Goal: Task Accomplishment & Management: Manage account settings

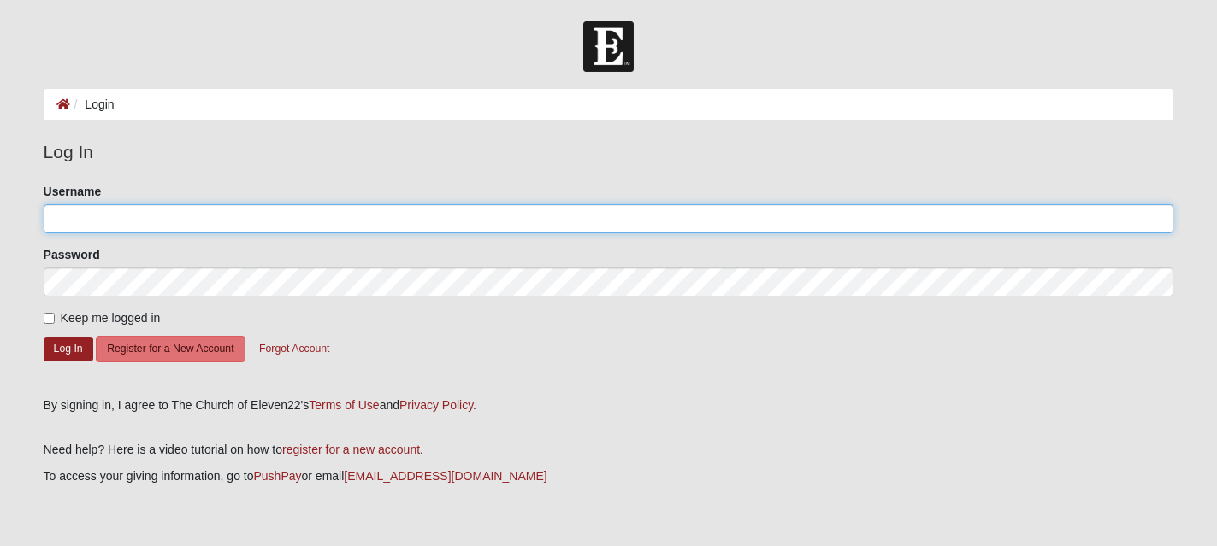
click at [123, 228] on input "Username" at bounding box center [609, 218] width 1130 height 29
type input "ssprecher"
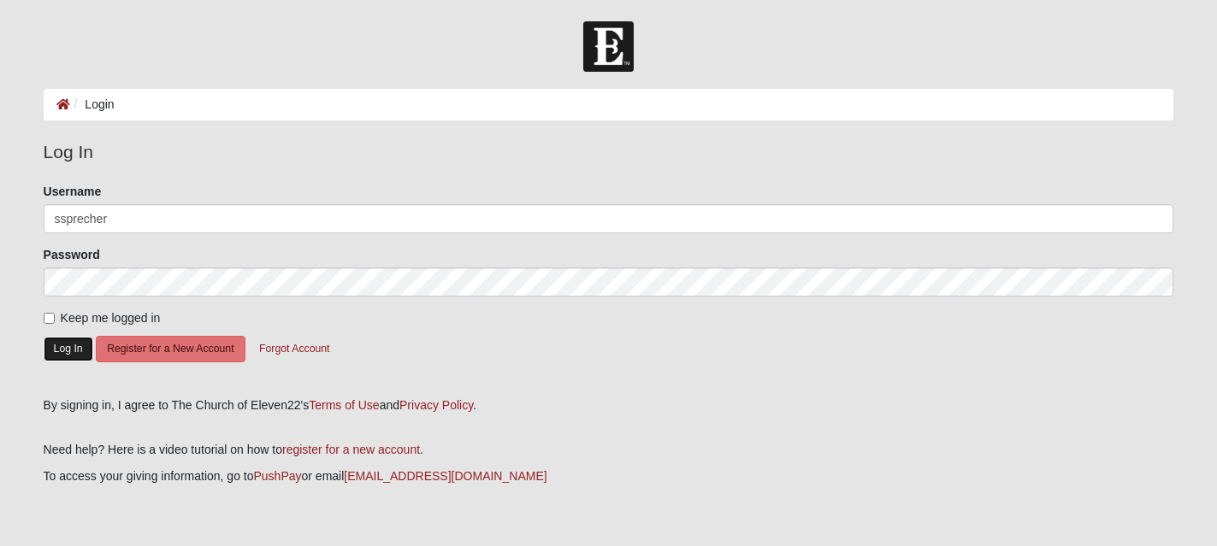
click at [75, 345] on button "Log In" at bounding box center [69, 349] width 50 height 25
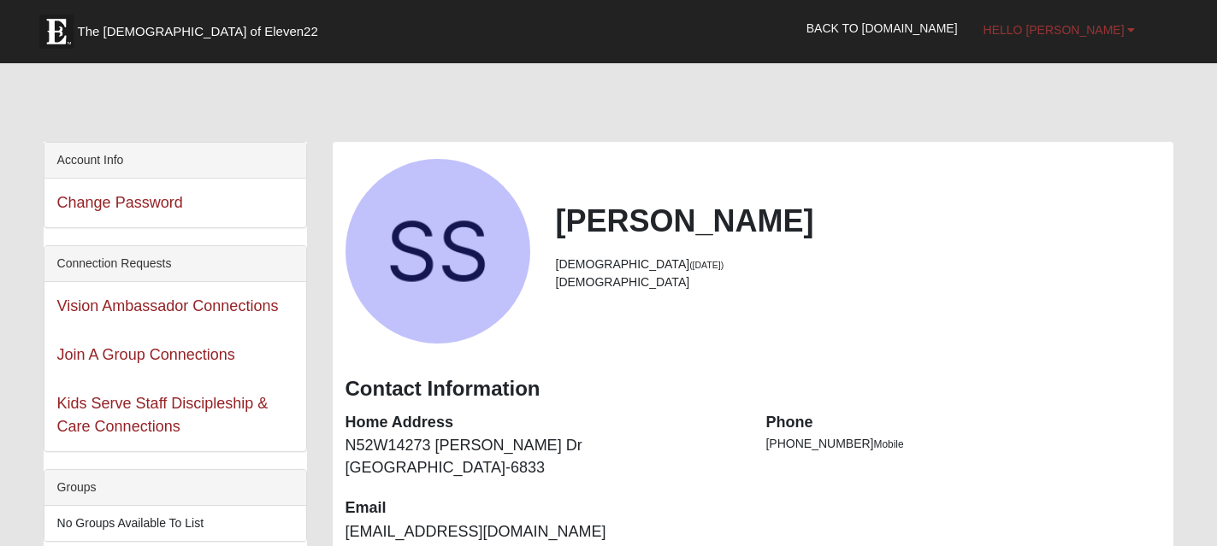
click at [1115, 27] on span "Hello Susie" at bounding box center [1053, 30] width 141 height 14
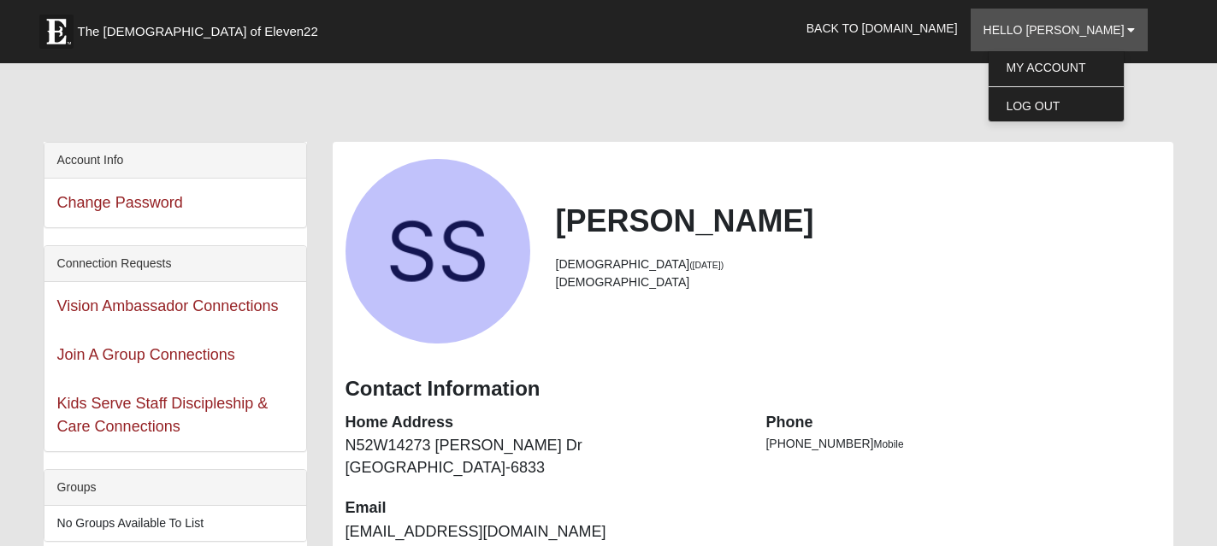
click at [875, 338] on div "Susie Sprecher 53 years old (10/19/1971) Female" at bounding box center [753, 251] width 841 height 185
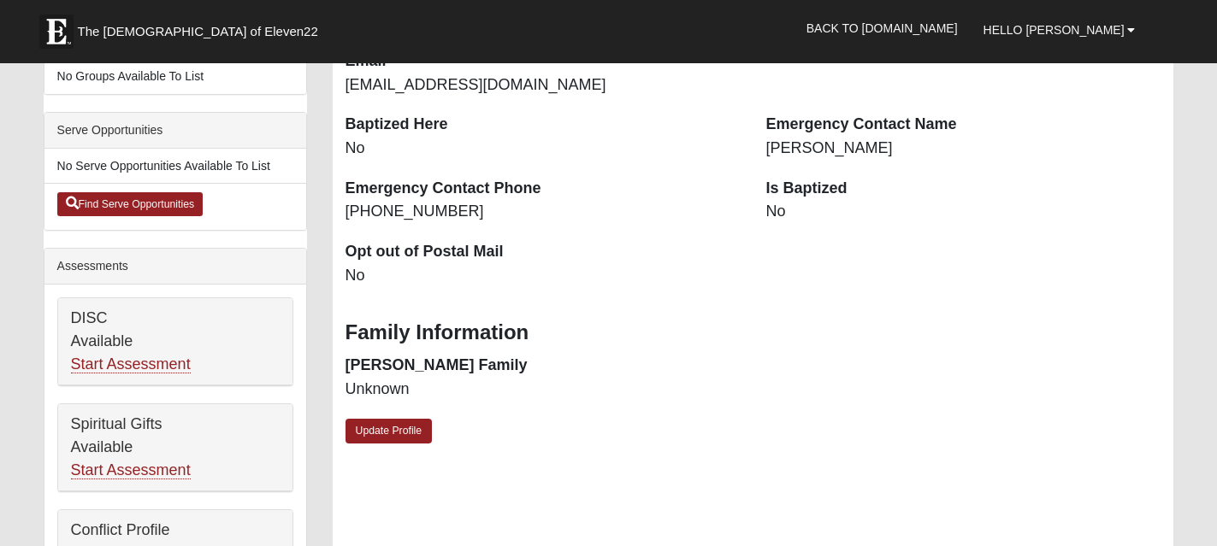
scroll to position [456, 0]
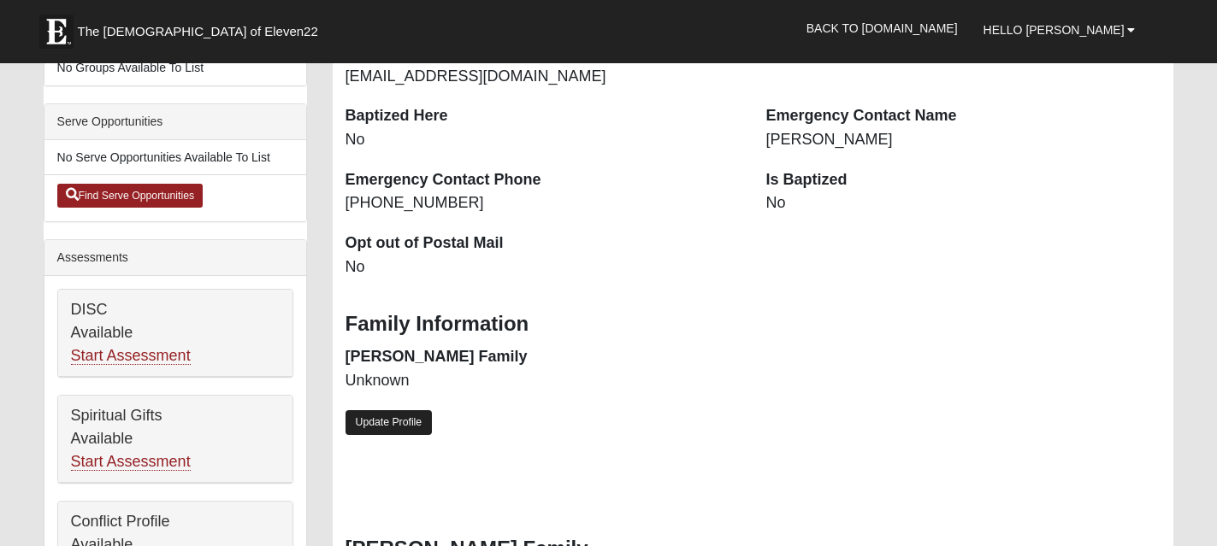
click at [406, 419] on link "Update Profile" at bounding box center [388, 422] width 87 height 25
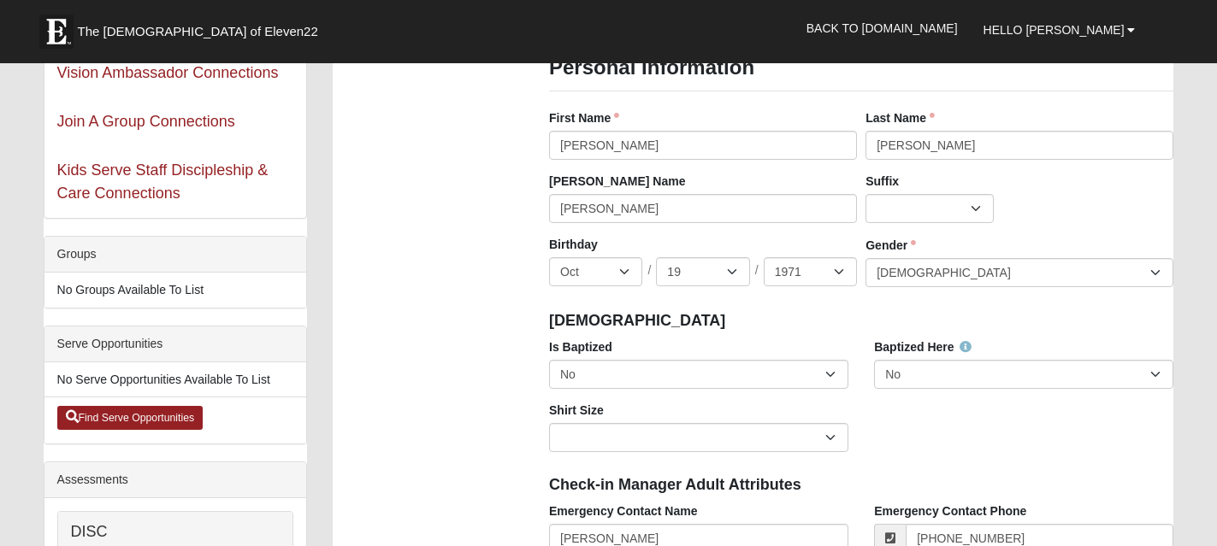
scroll to position [230, 0]
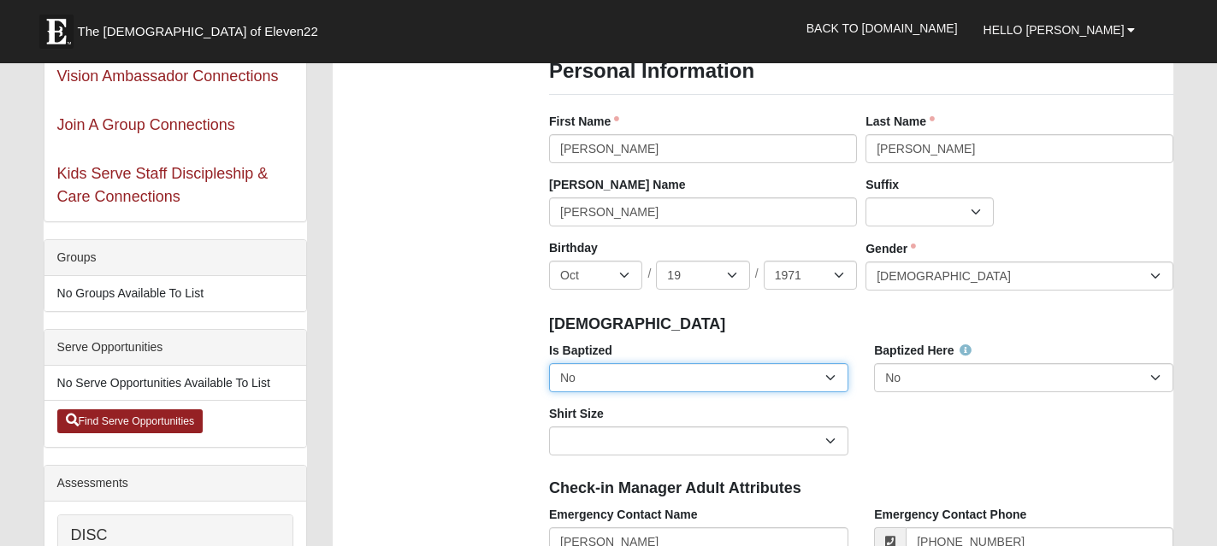
click at [835, 374] on select "No Yes" at bounding box center [698, 377] width 299 height 29
select select "True"
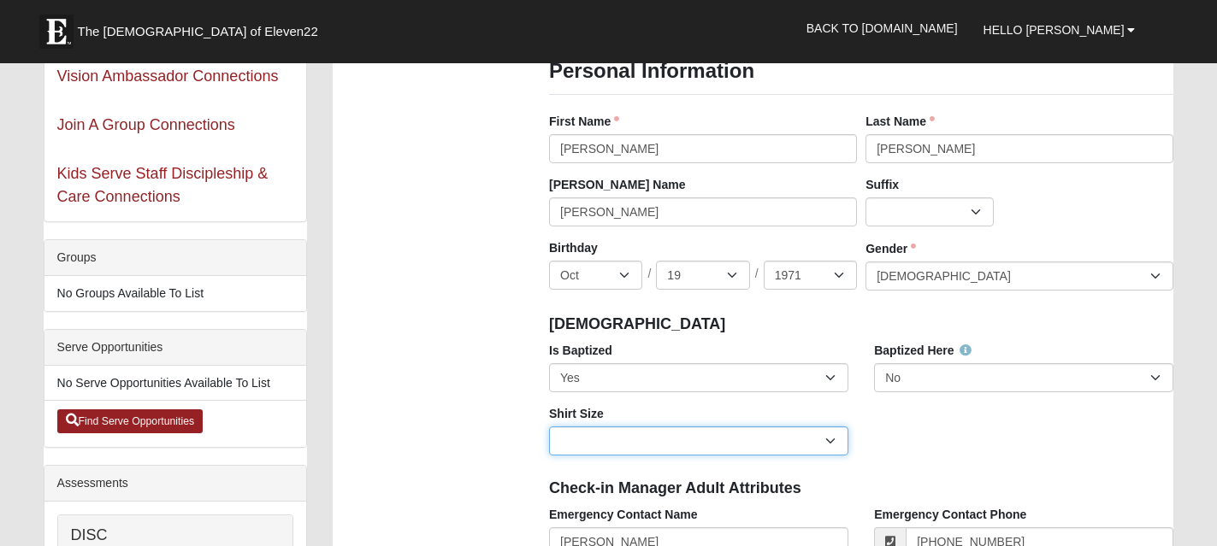
click at [834, 436] on select "Adult Small Adult Medium Adult Large Adult XL Adult XXL Adult 3XL Adult 4XL You…" at bounding box center [698, 441] width 299 height 29
select select "Adult Large"
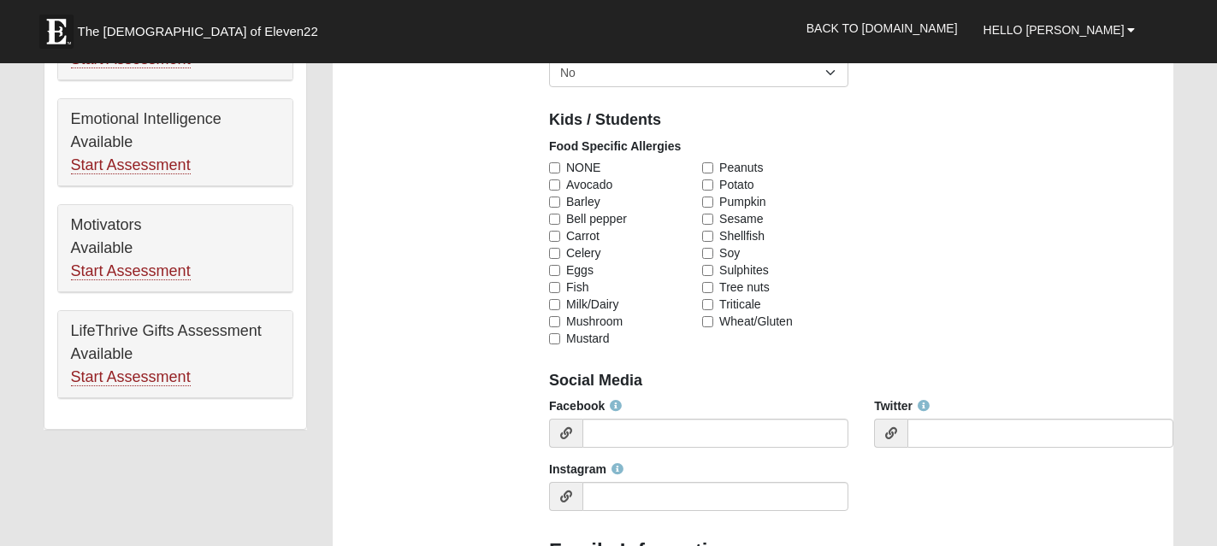
scroll to position [969, 0]
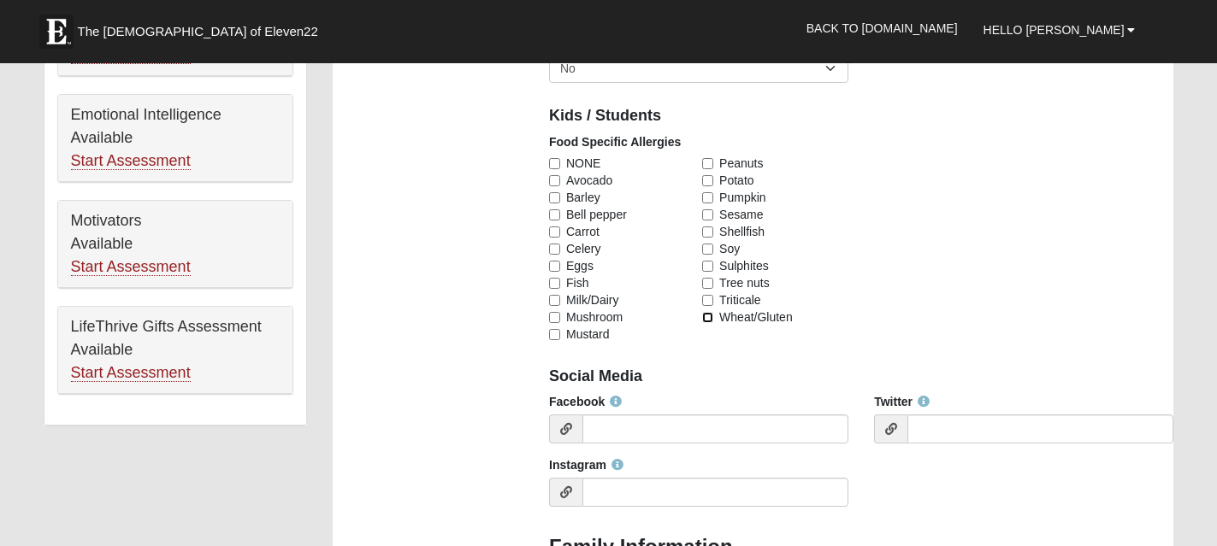
click at [708, 318] on input "Wheat/Gluten" at bounding box center [707, 317] width 11 height 11
checkbox input "true"
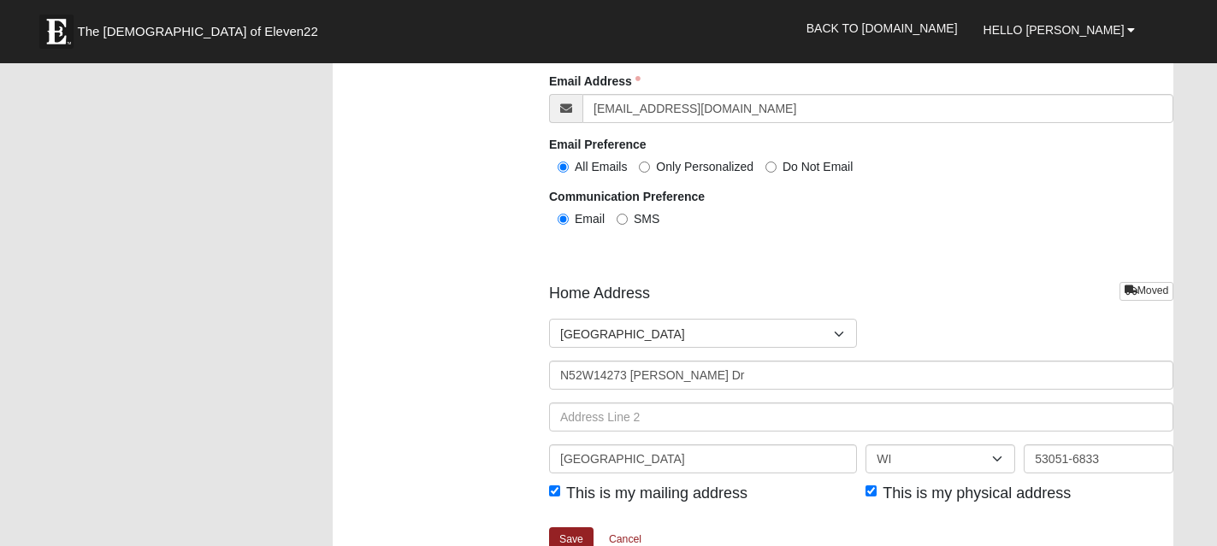
scroll to position [1943, 0]
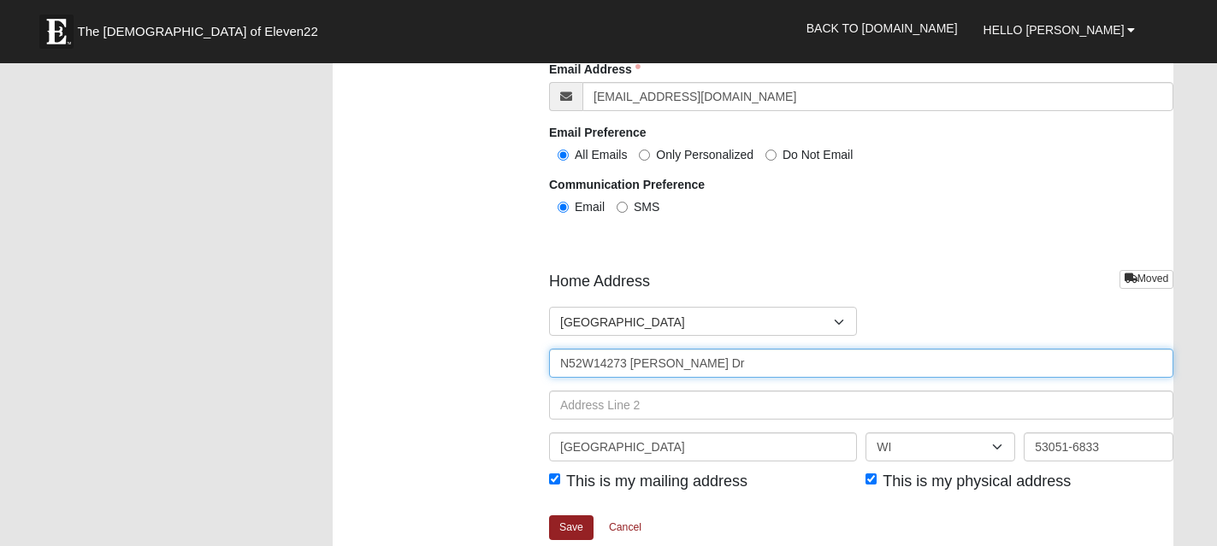
click at [758, 370] on input "N52W14273 Thornhill Dr" at bounding box center [861, 363] width 624 height 29
type input "N"
type input "N62W23322 Silver Spring Drive"
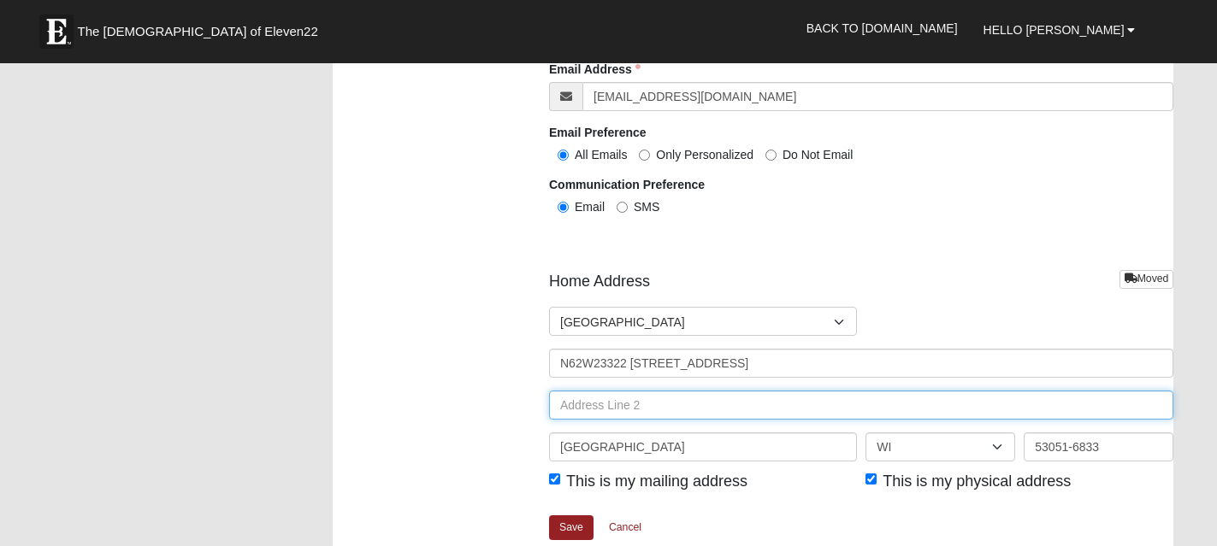
click at [709, 407] on input "text" at bounding box center [861, 405] width 624 height 29
type input "Unit 203K"
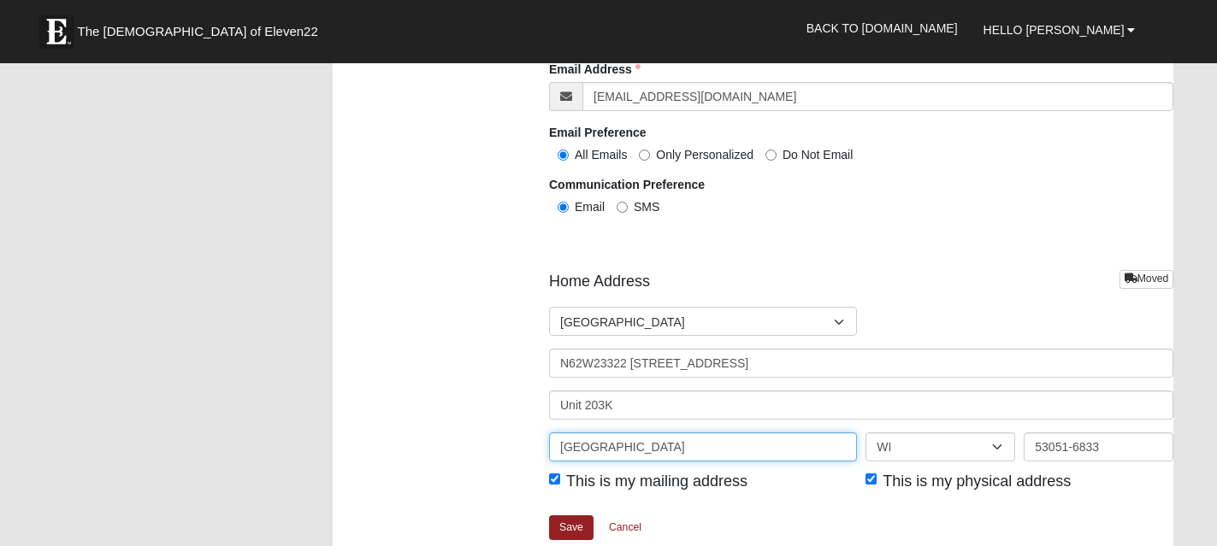
click at [820, 454] on input "Menomonee Falls" at bounding box center [703, 447] width 308 height 29
type input "M"
type input "Sussex"
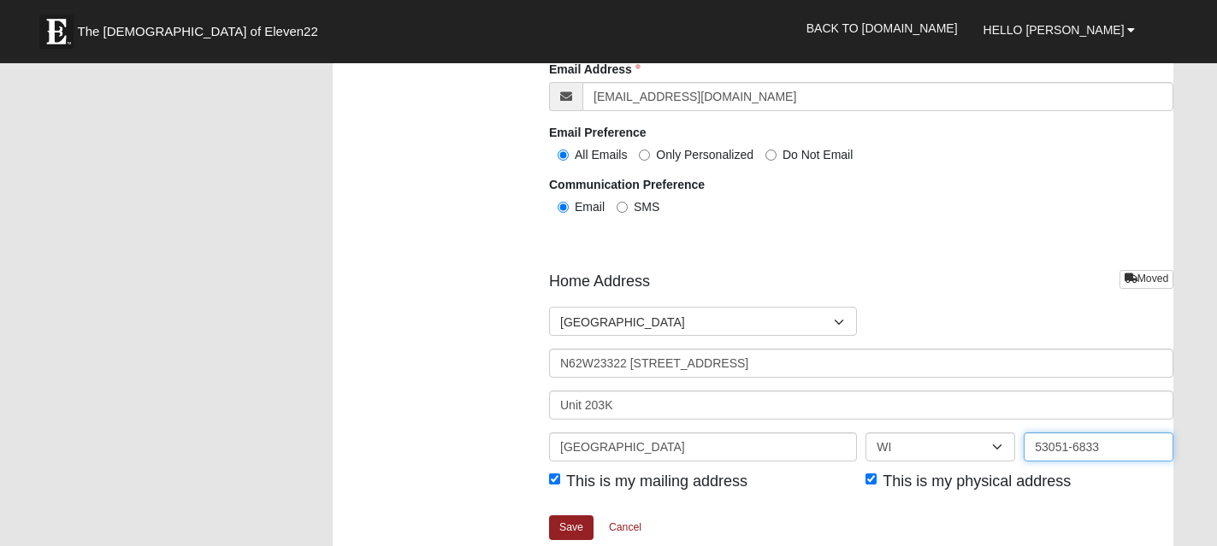
click at [1100, 445] on input "53051-6833" at bounding box center [1098, 447] width 150 height 29
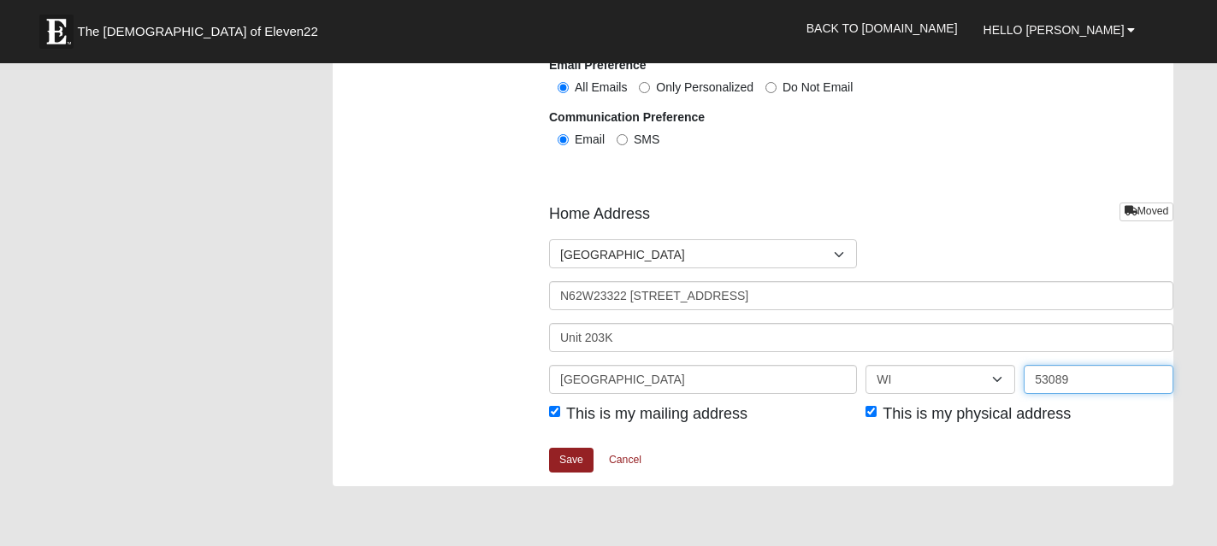
scroll to position [2016, 0]
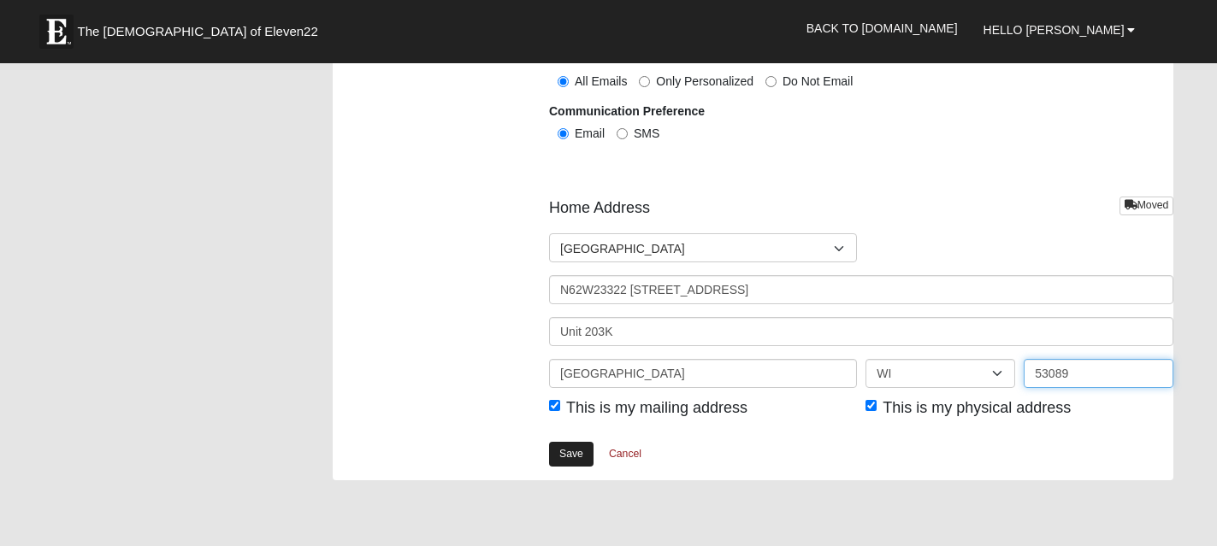
type input "53089"
click at [575, 457] on link "Save" at bounding box center [571, 454] width 44 height 25
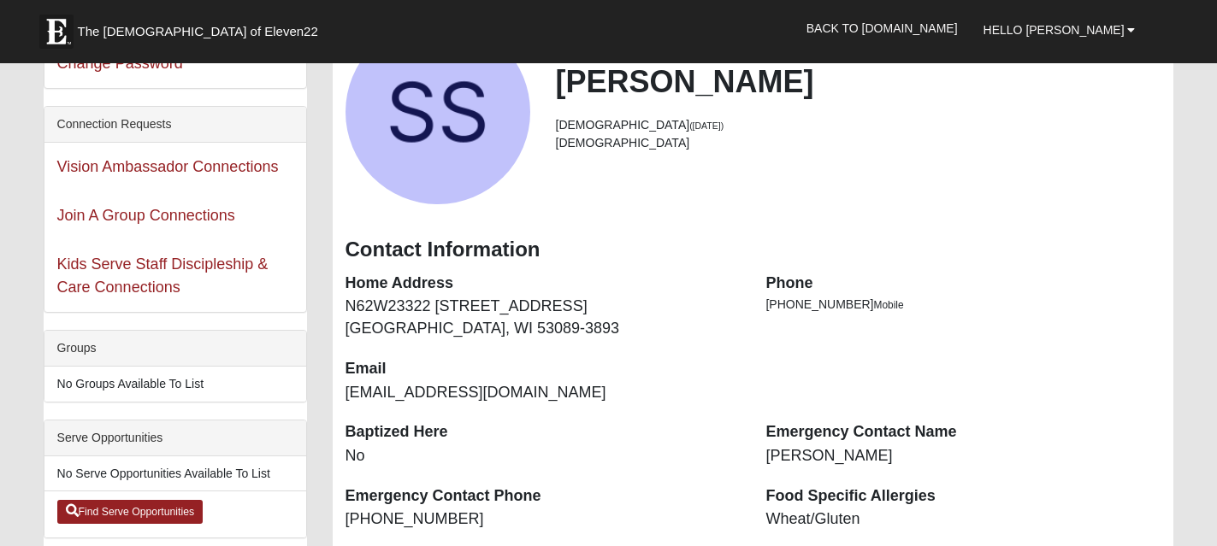
scroll to position [92, 0]
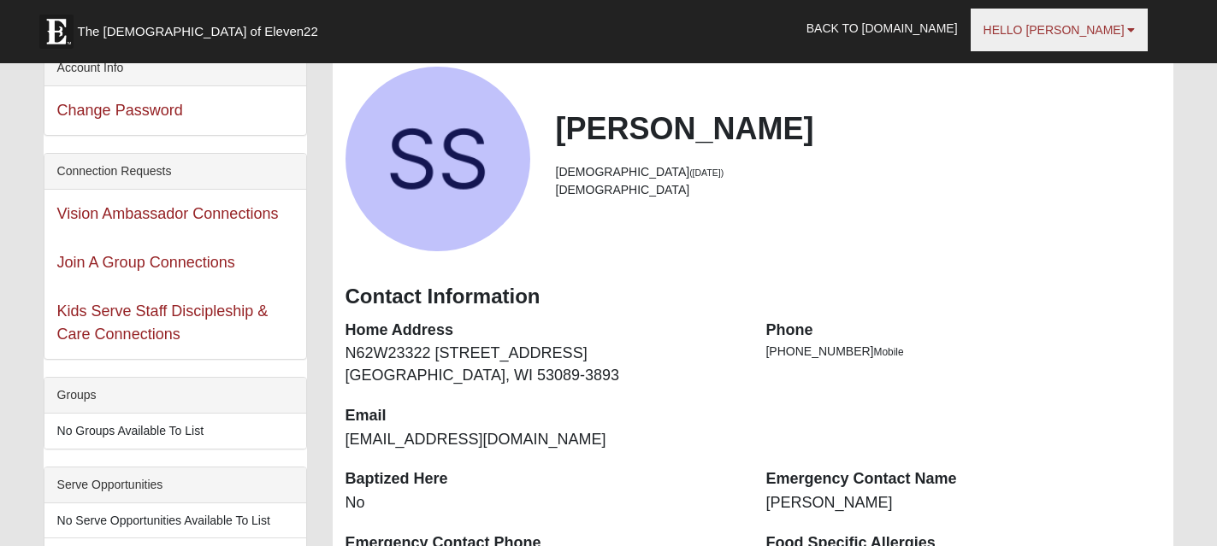
click at [1120, 27] on span "Hello Susie" at bounding box center [1053, 30] width 141 height 14
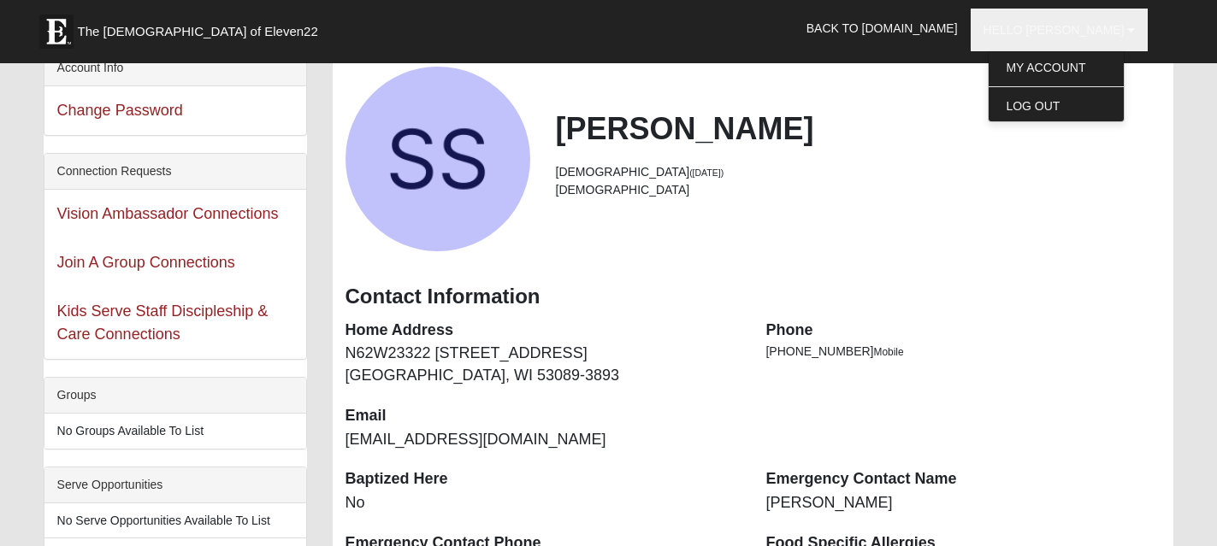
click at [1094, 88] on ul "My Account Log Out" at bounding box center [1056, 86] width 137 height 71
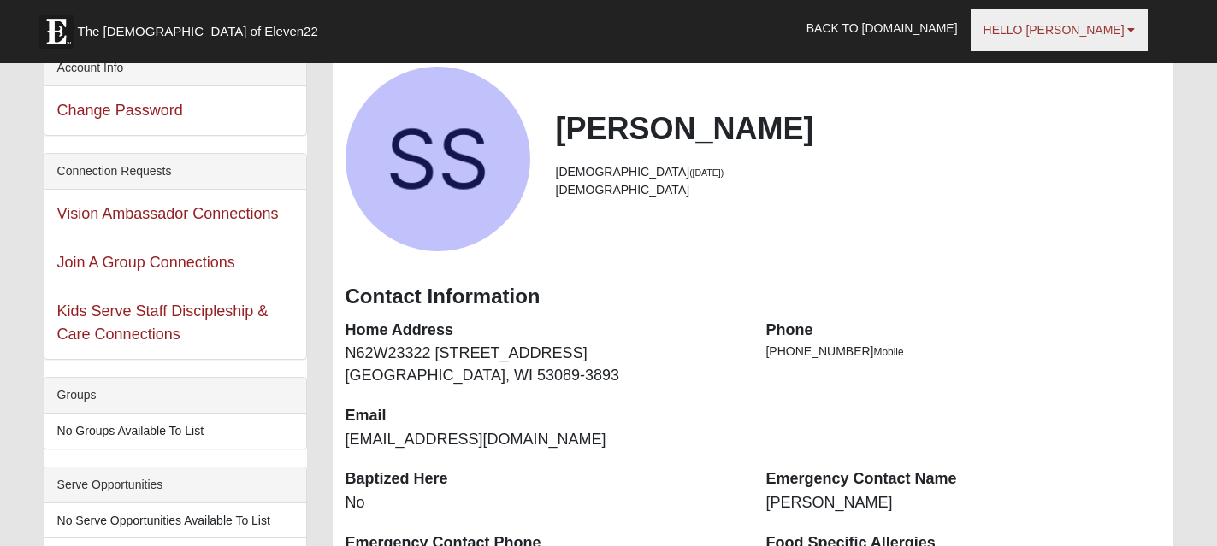
click at [1107, 32] on span "Hello Susie" at bounding box center [1053, 30] width 141 height 14
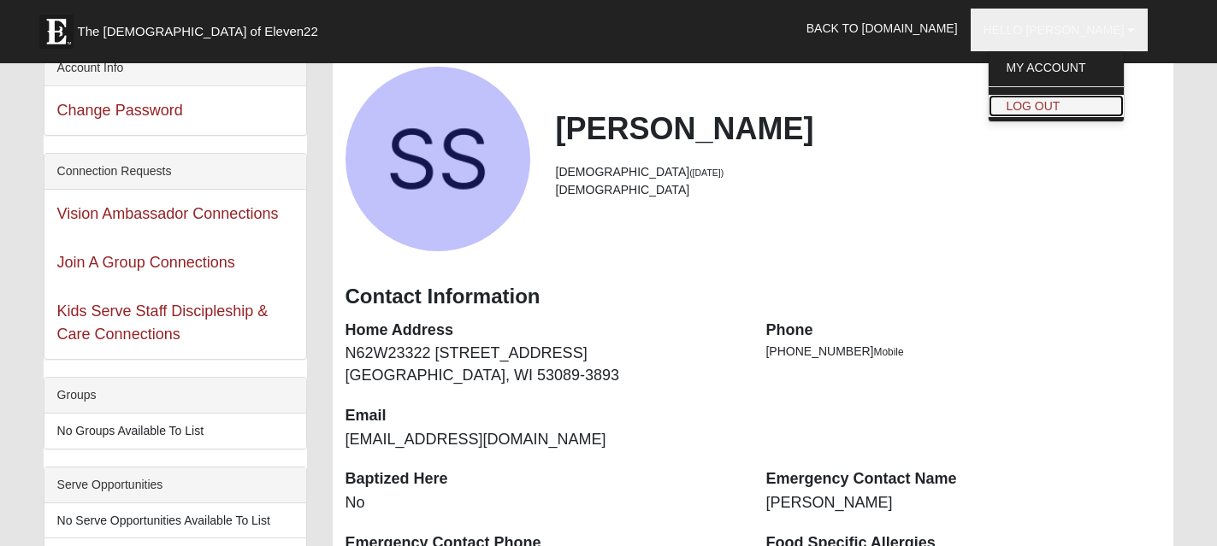
click at [1088, 100] on link "Log Out" at bounding box center [1055, 106] width 135 height 22
